Goal: Information Seeking & Learning: Learn about a topic

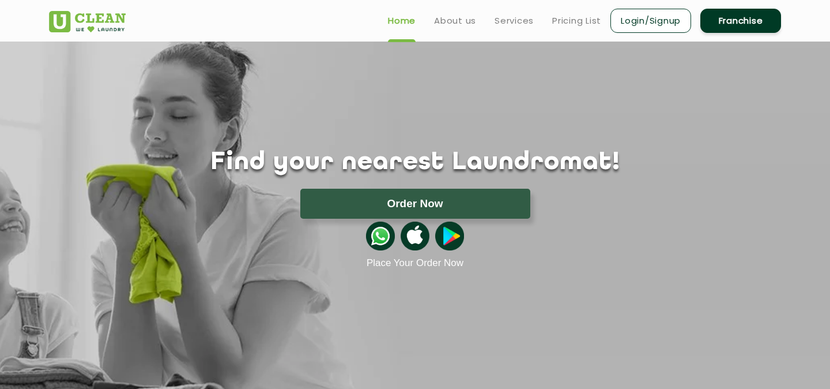
click at [455, 30] on ul "Home About us Services Pricing List Login/Signup Franchise" at bounding box center [580, 20] width 402 height 27
click at [451, 22] on link "About us" at bounding box center [455, 21] width 42 height 14
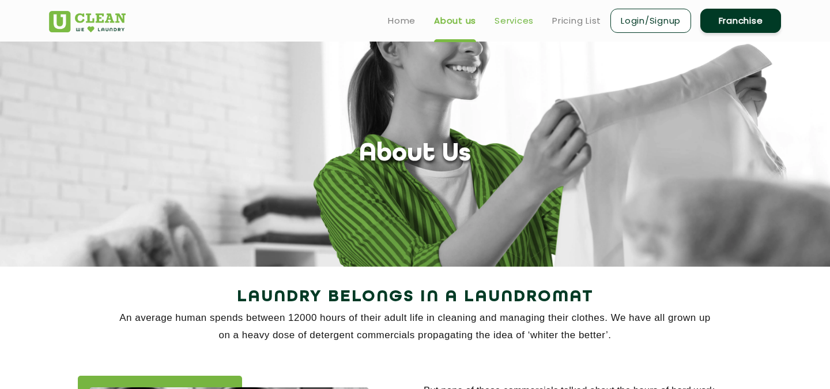
click at [519, 27] on link "Services" at bounding box center [514, 21] width 39 height 14
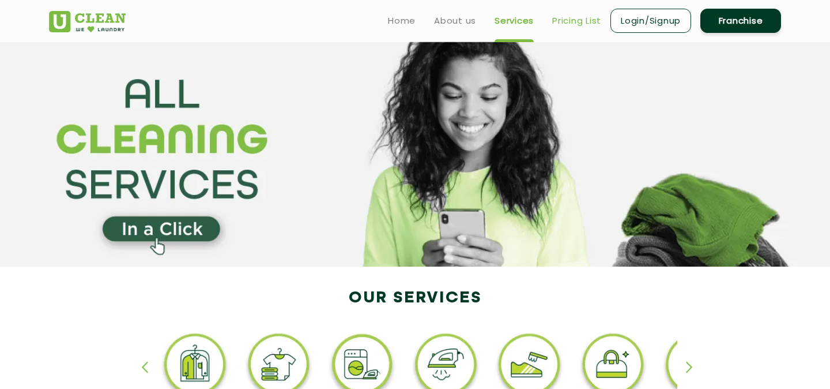
click at [576, 21] on link "Pricing List" at bounding box center [576, 21] width 49 height 14
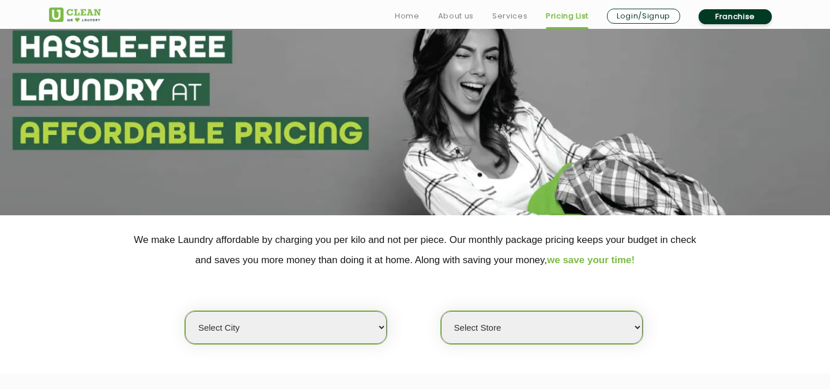
scroll to position [146, 0]
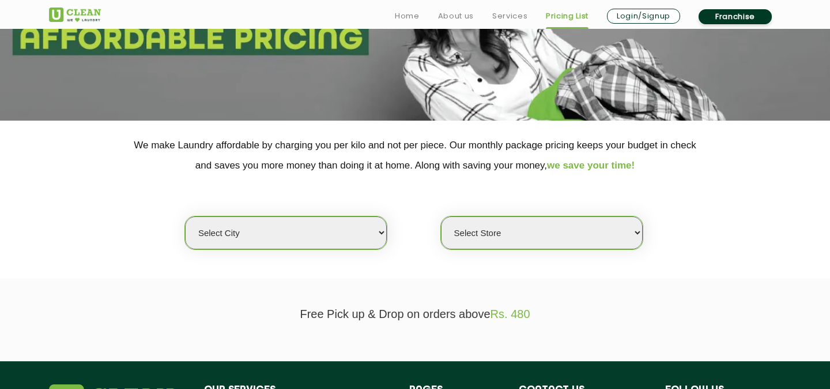
click at [323, 229] on select "Select city [GEOGRAPHIC_DATA] [GEOGRAPHIC_DATA] [GEOGRAPHIC_DATA] [GEOGRAPHIC_D…" at bounding box center [286, 232] width 202 height 33
select select "128"
click at [185, 216] on select "Select city [GEOGRAPHIC_DATA] [GEOGRAPHIC_DATA] [GEOGRAPHIC_DATA] [GEOGRAPHIC_D…" at bounding box center [286, 232] width 202 height 33
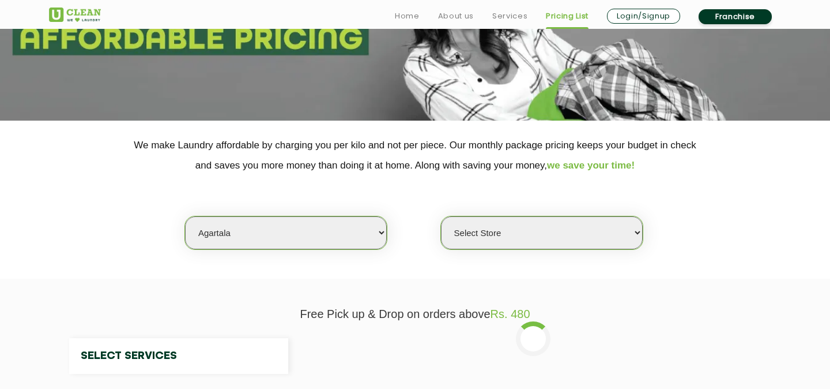
click at [491, 239] on select "Select Store" at bounding box center [542, 232] width 202 height 33
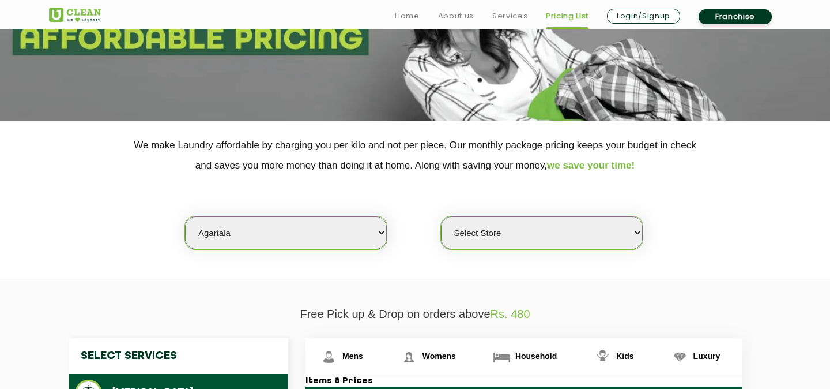
click at [324, 233] on select "Select city [GEOGRAPHIC_DATA] [GEOGRAPHIC_DATA] [GEOGRAPHIC_DATA] [GEOGRAPHIC_D…" at bounding box center [286, 232] width 202 height 33
click at [495, 246] on select "Select Store UClean Agartala" at bounding box center [542, 232] width 202 height 33
select select "363"
click at [441, 216] on select "Select Store UClean Agartala" at bounding box center [542, 232] width 202 height 33
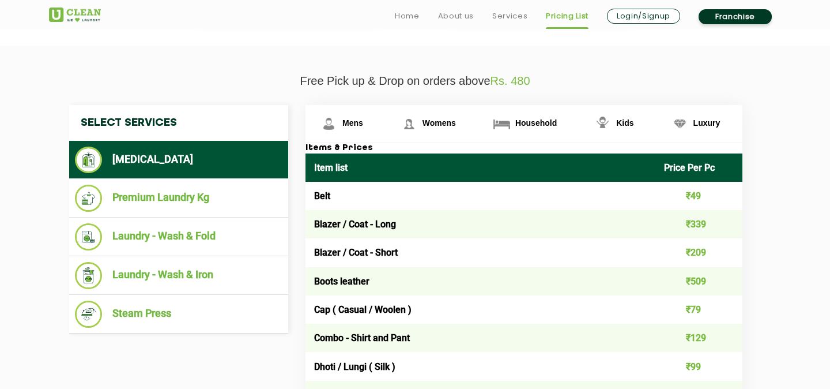
scroll to position [379, 0]
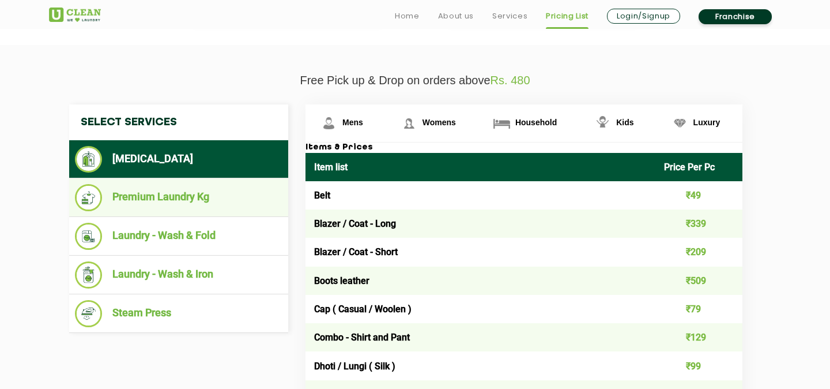
click at [202, 195] on li "Premium Laundry Kg" at bounding box center [179, 197] width 208 height 27
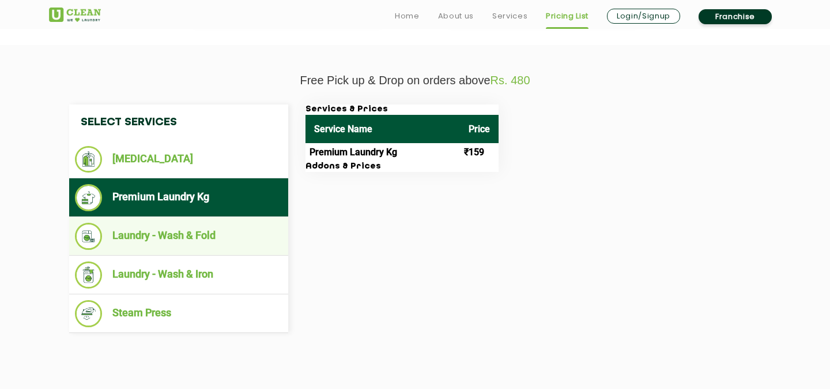
click at [201, 234] on li "Laundry - Wash & Fold" at bounding box center [179, 236] width 208 height 27
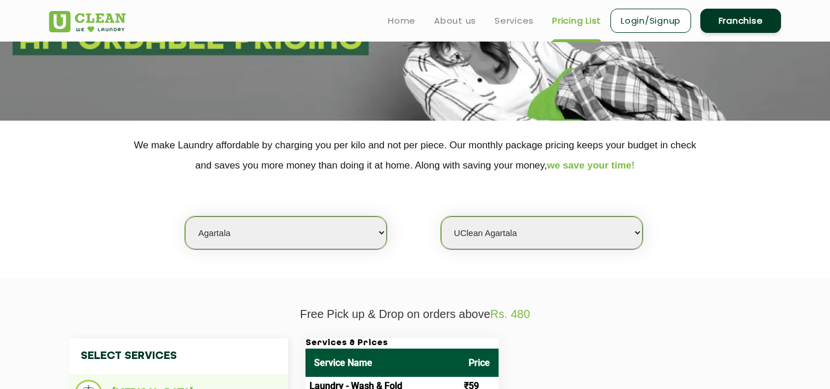
scroll to position [0, 0]
